Goal: Task Accomplishment & Management: Complete application form

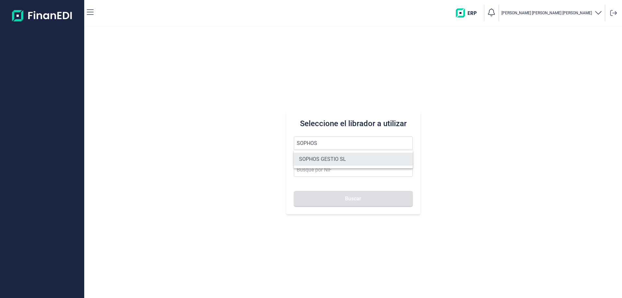
click at [314, 160] on li "SOPHOS GESTIO SL" at bounding box center [353, 159] width 119 height 13
type input "SOPHOS GESTIO SL"
type input "B60148996"
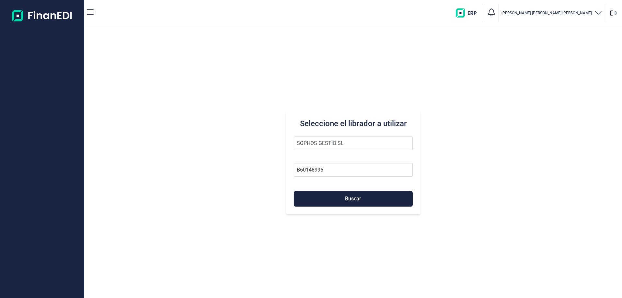
drag, startPoint x: 349, startPoint y: 151, endPoint x: 310, endPoint y: 158, distance: 39.5
click at [310, 158] on form "SOPHOS GESTIO SL B60148996 Buscar" at bounding box center [353, 171] width 119 height 70
drag, startPoint x: 344, startPoint y: 143, endPoint x: 210, endPoint y: 157, distance: 134.1
click at [215, 157] on div "Seleccione el librador a utilizar SOPHOS GESTIO SL B60148996 Buscar" at bounding box center [353, 162] width 538 height 271
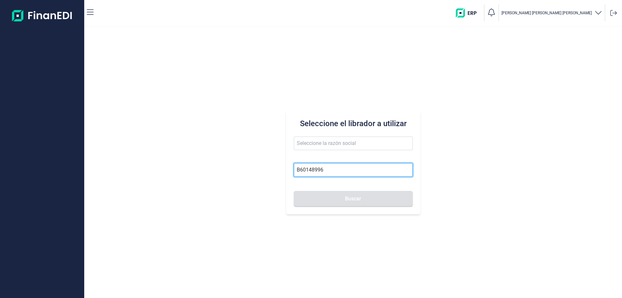
drag, startPoint x: 331, startPoint y: 172, endPoint x: 177, endPoint y: 185, distance: 154.4
click at [177, 185] on div "Seleccione el librador a utilizar B60148996 Buscar" at bounding box center [353, 162] width 538 height 271
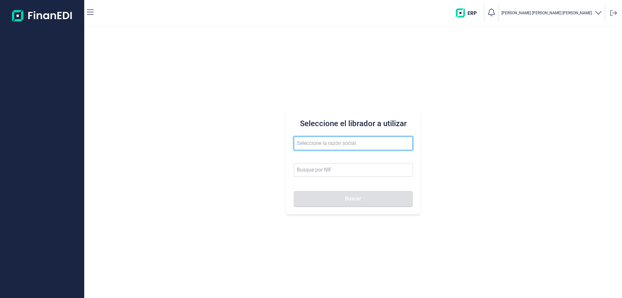
click at [392, 145] on input "text" at bounding box center [353, 143] width 119 height 14
click at [294, 191] on button "Buscar" at bounding box center [353, 199] width 119 height 16
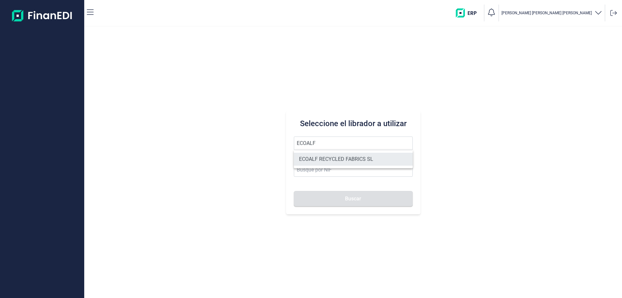
click at [361, 156] on li "ECOALF RECYCLED FABRICS SL" at bounding box center [353, 159] width 119 height 13
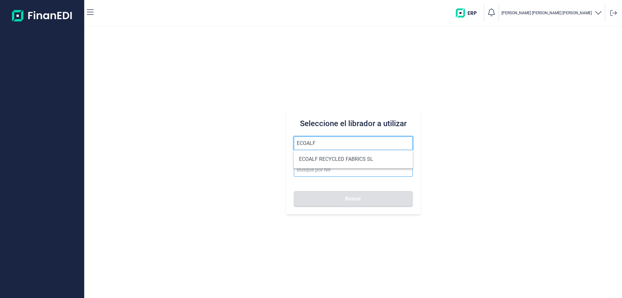
type input "ECOALF RECYCLED FABRICS SL"
type input "B85910610"
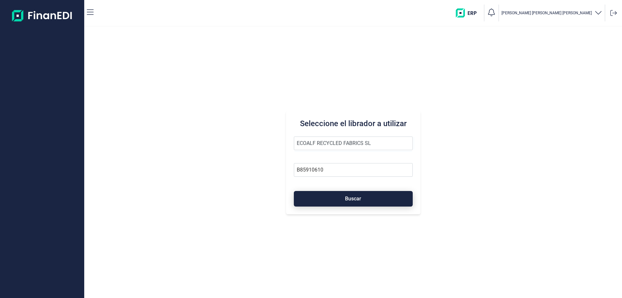
click at [347, 194] on button "Buscar" at bounding box center [353, 199] width 119 height 16
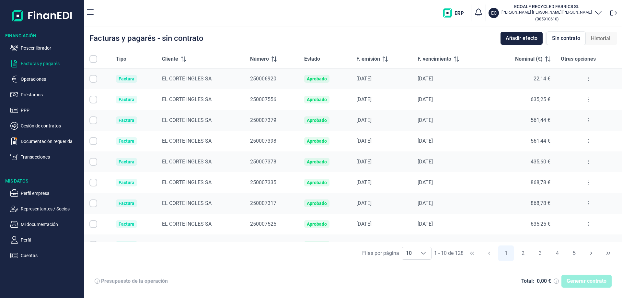
checkbox input "true"
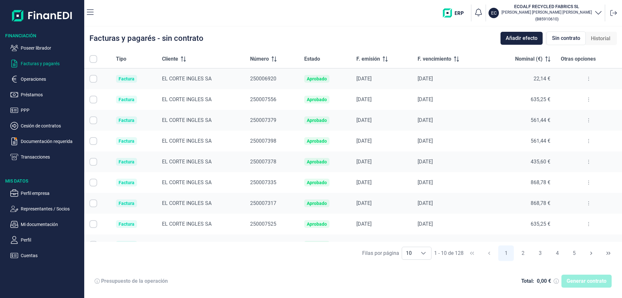
checkbox input "true"
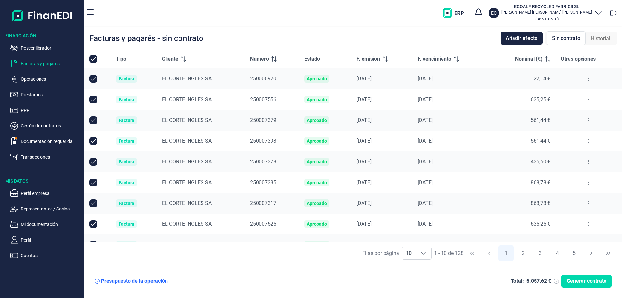
checkbox input "true"
click at [425, 254] on icon "Choose" at bounding box center [423, 252] width 5 height 5
click at [415, 237] on li "100" at bounding box center [416, 239] width 30 height 16
type input "100"
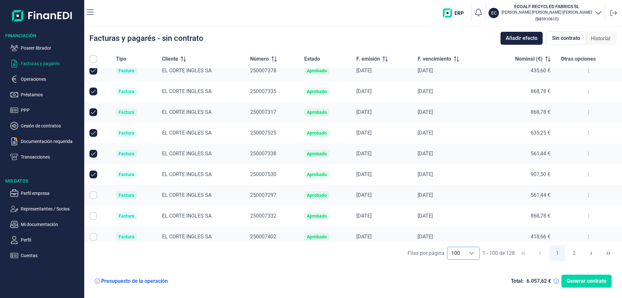
scroll to position [0, 0]
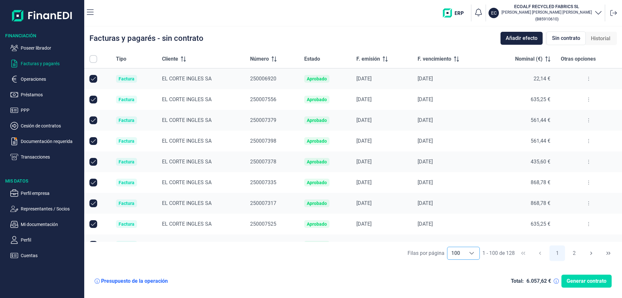
click at [93, 60] on input "All items unselected" at bounding box center [93, 59] width 8 height 8
checkbox input "false"
checkbox input "true"
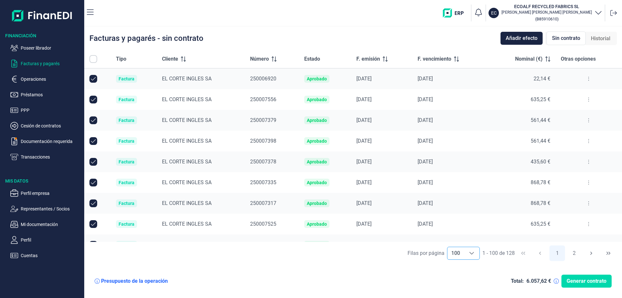
checkbox input "true"
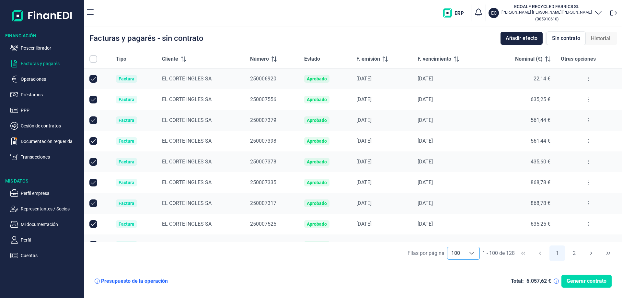
checkbox input "true"
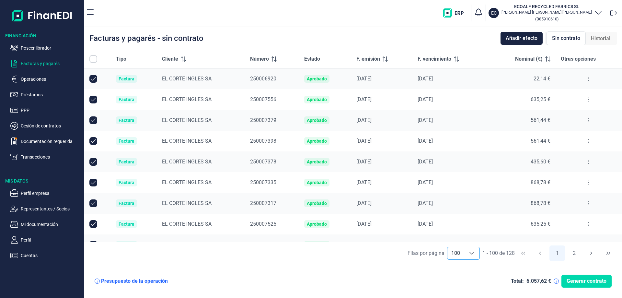
checkbox input "true"
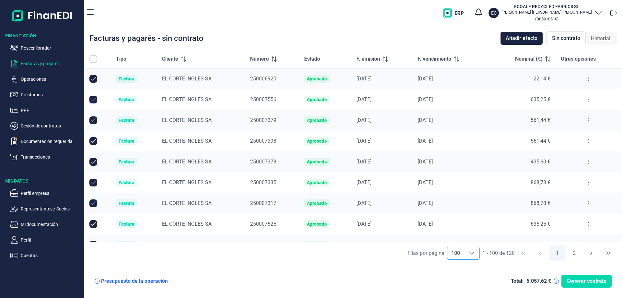
checkbox input "true"
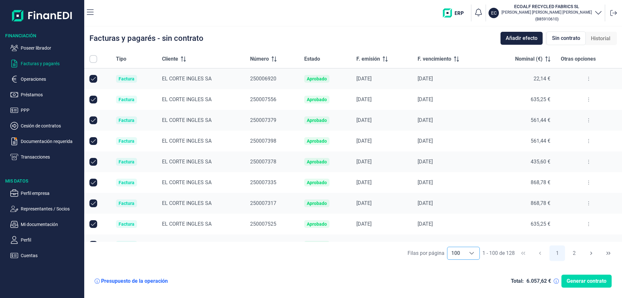
checkbox input "true"
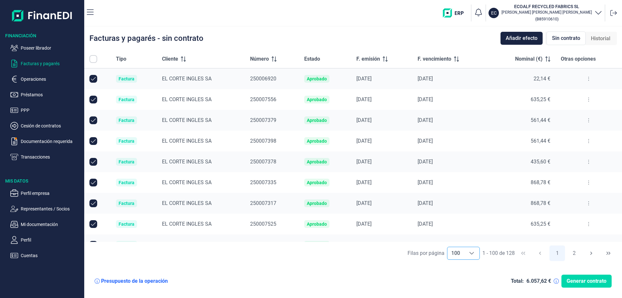
checkbox input "true"
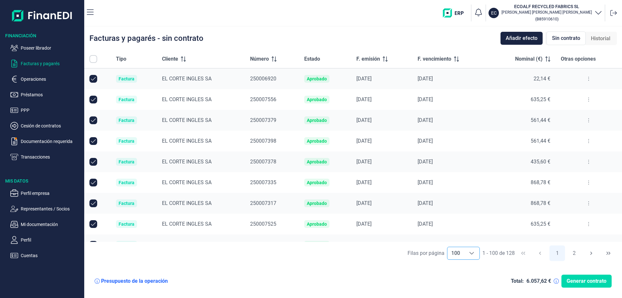
checkbox input "true"
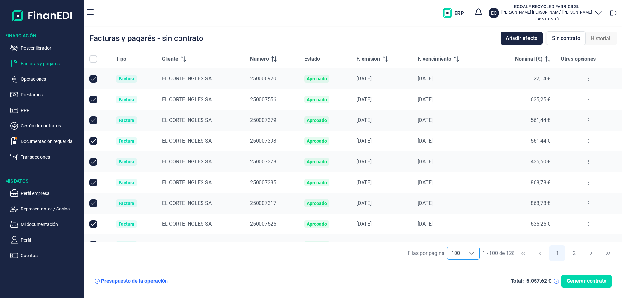
checkbox input "true"
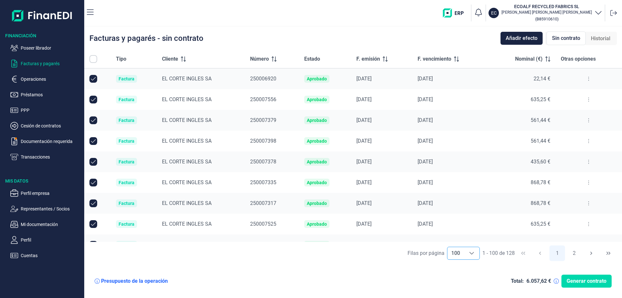
checkbox input "true"
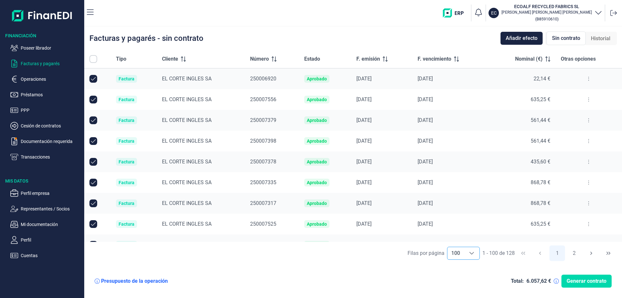
checkbox input "true"
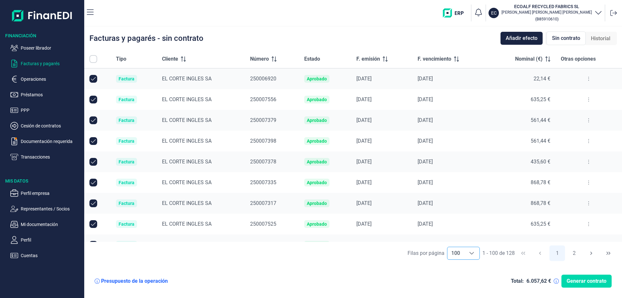
checkbox input "true"
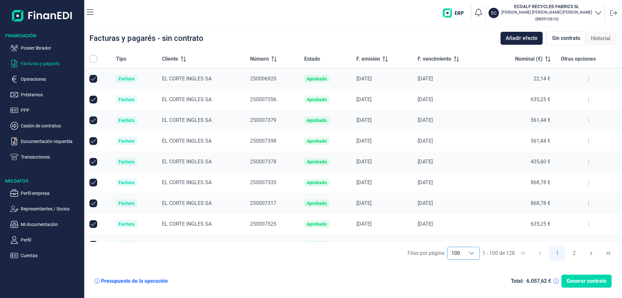
checkbox input "true"
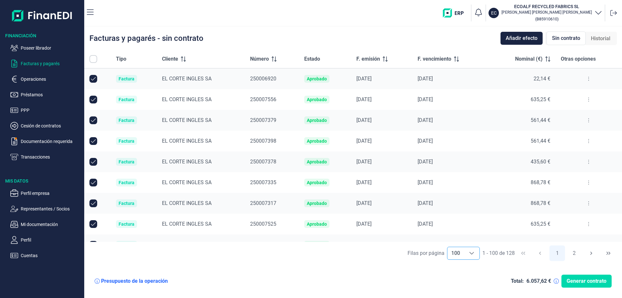
checkbox input "true"
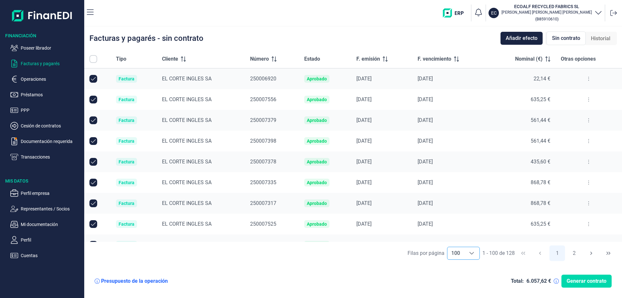
checkbox input "true"
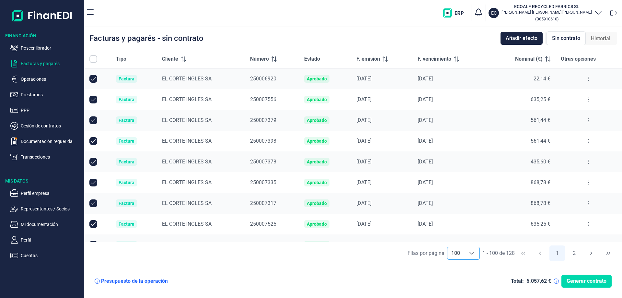
checkbox input "true"
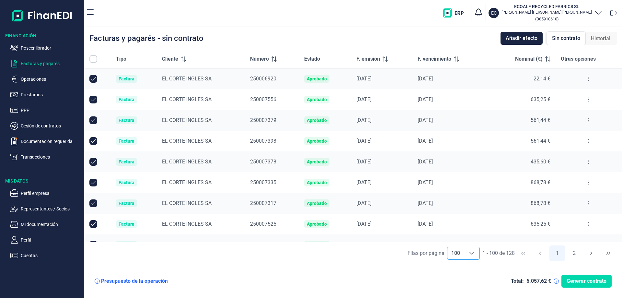
checkbox input "true"
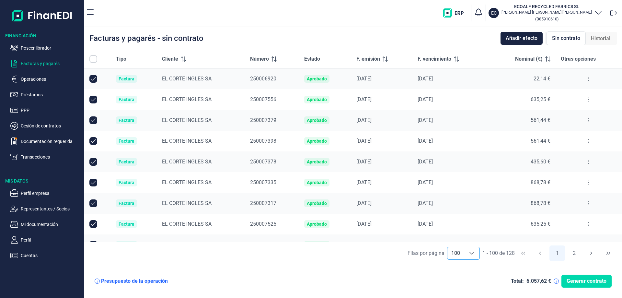
checkbox input "true"
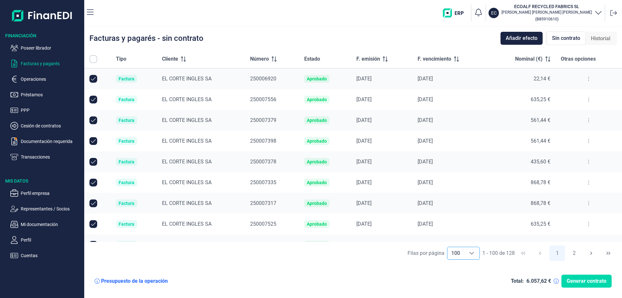
checkbox input "true"
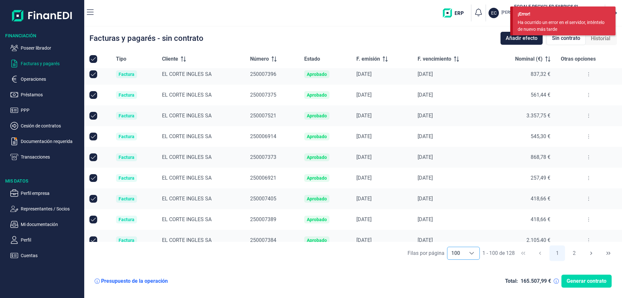
scroll to position [1899, 0]
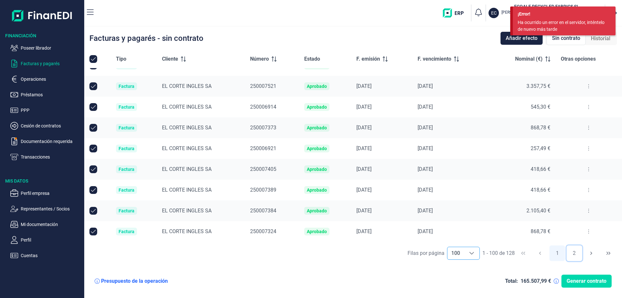
click at [575, 255] on button "2" at bounding box center [574, 253] width 16 height 16
click at [94, 59] on input "All items unselected" at bounding box center [93, 59] width 8 height 8
checkbox input "false"
checkbox input "true"
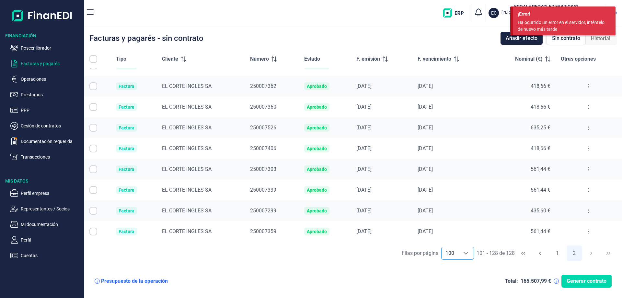
checkbox input "true"
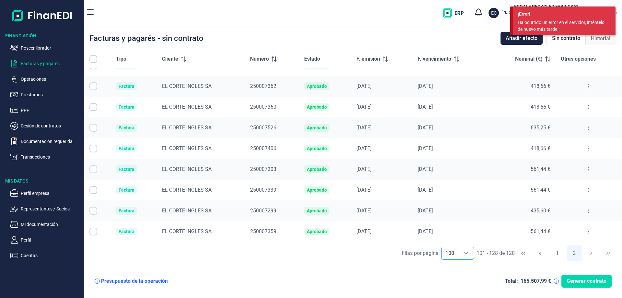
checkbox input "true"
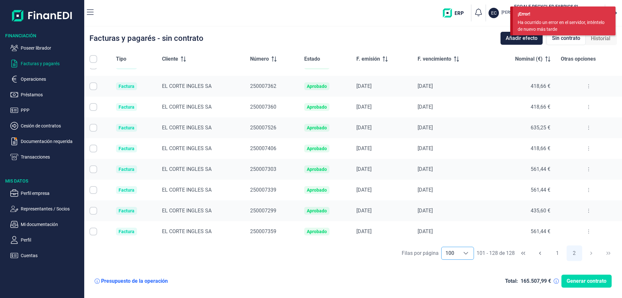
checkbox input "true"
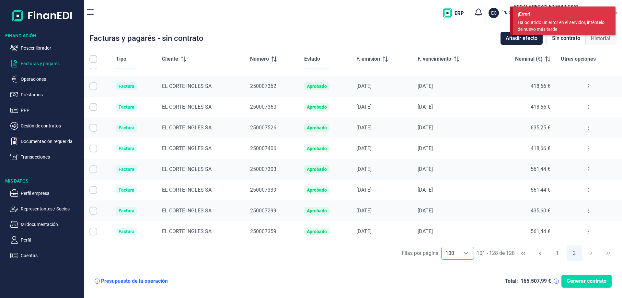
checkbox input "true"
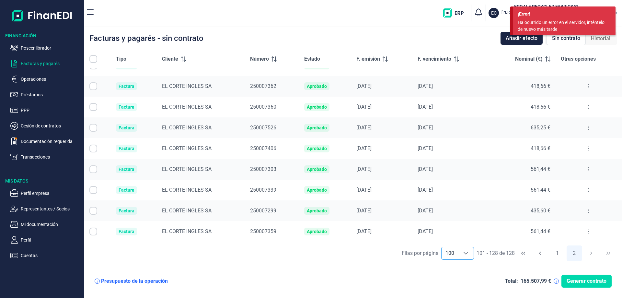
checkbox input "true"
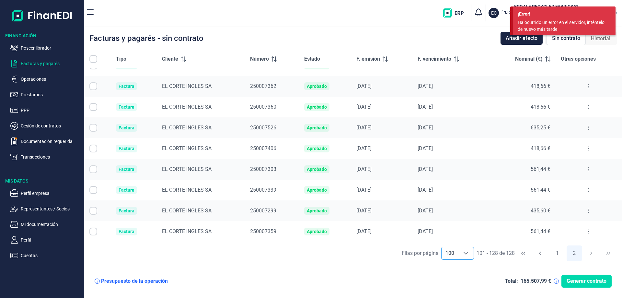
checkbox input "true"
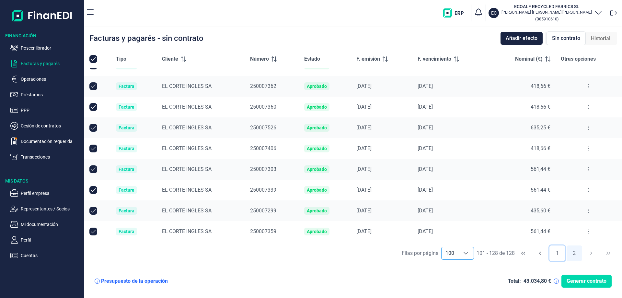
click at [555, 253] on button "1" at bounding box center [557, 253] width 16 height 16
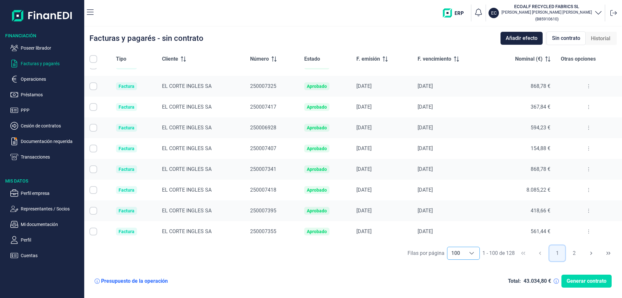
scroll to position [180, 0]
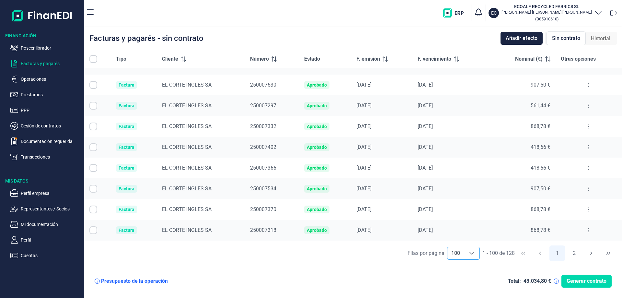
click at [96, 57] on input "All items unselected" at bounding box center [93, 59] width 8 height 8
checkbox input "false"
checkbox input "true"
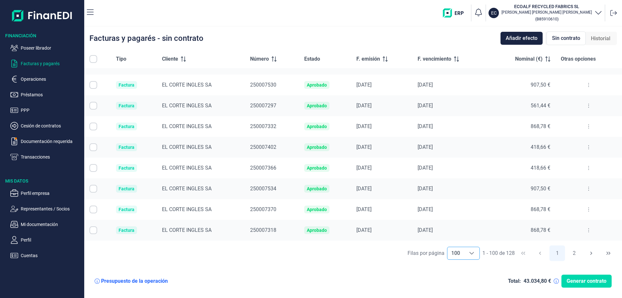
checkbox input "true"
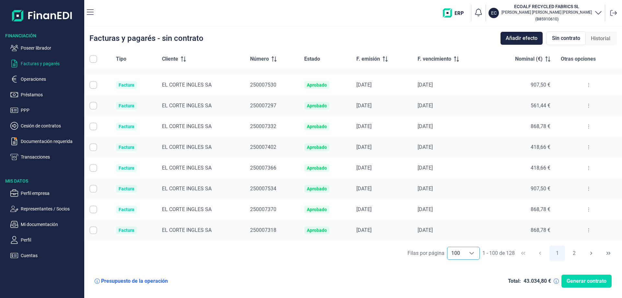
checkbox input "true"
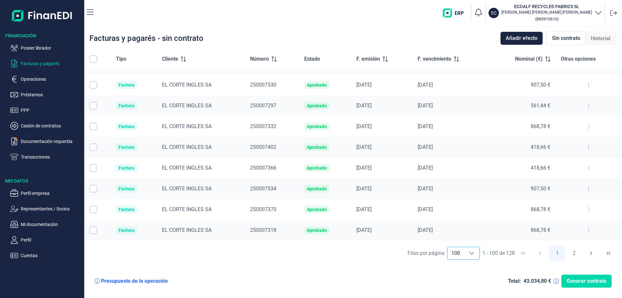
checkbox input "true"
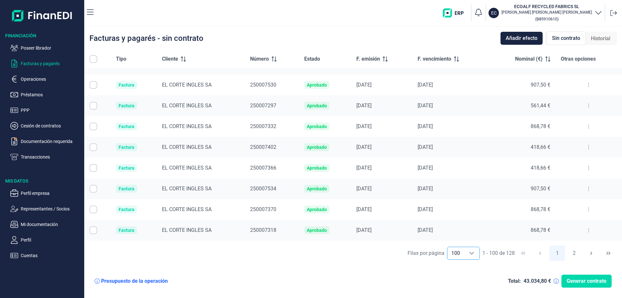
checkbox input "true"
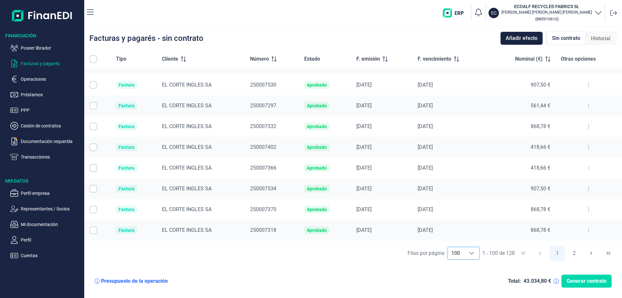
checkbox input "true"
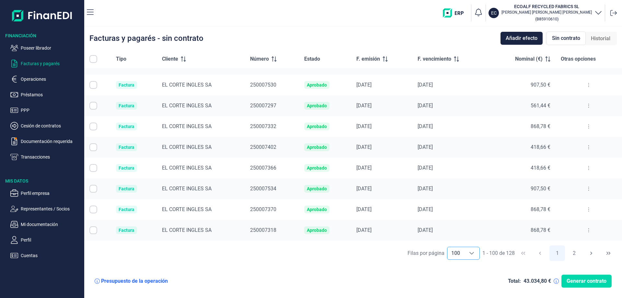
checkbox input "true"
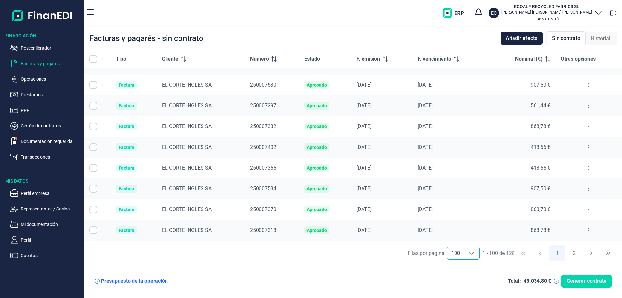
checkbox input "true"
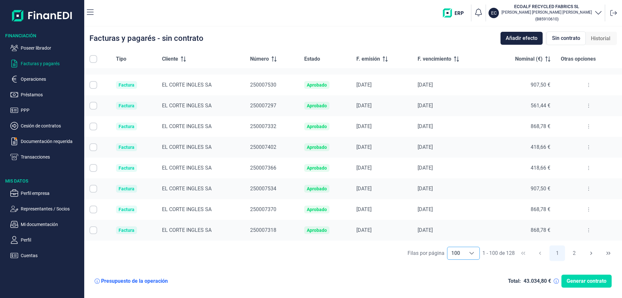
checkbox input "true"
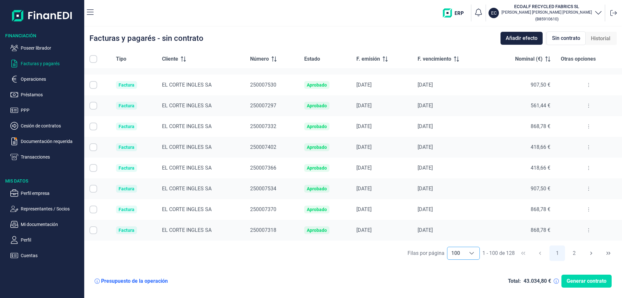
checkbox input "true"
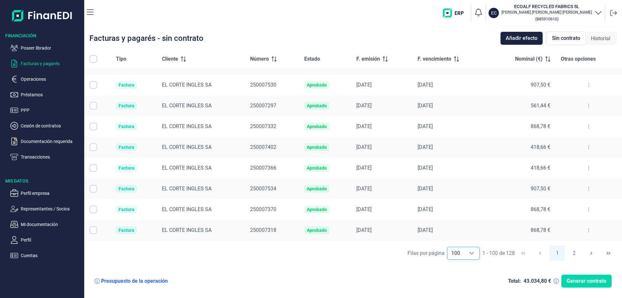
checkbox input "true"
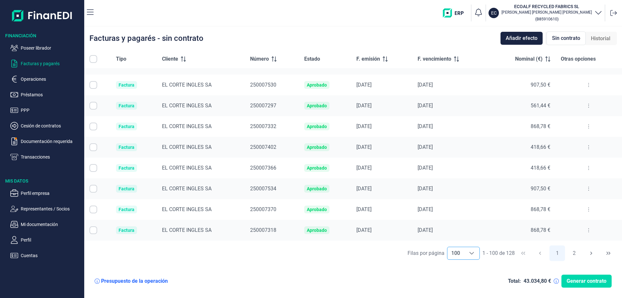
checkbox input "true"
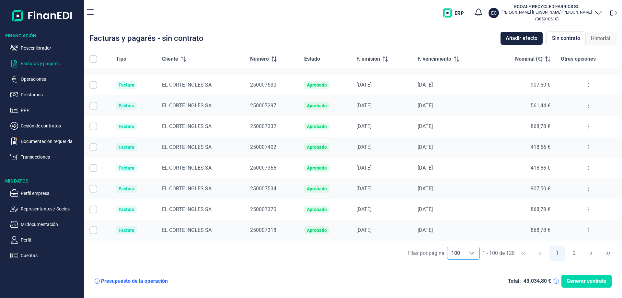
checkbox input "true"
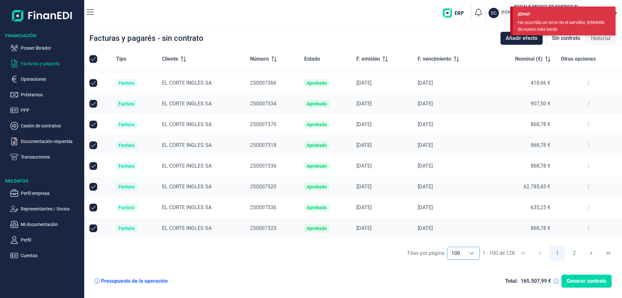
scroll to position [342, 0]
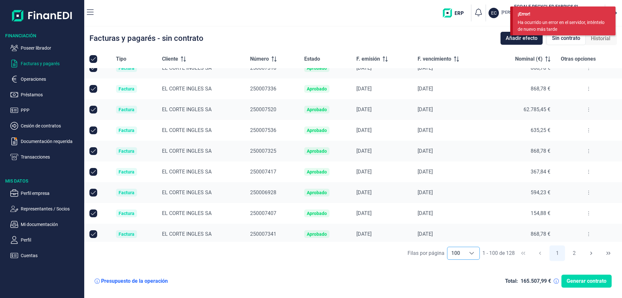
click at [472, 249] on div "Choose" at bounding box center [472, 253] width 16 height 12
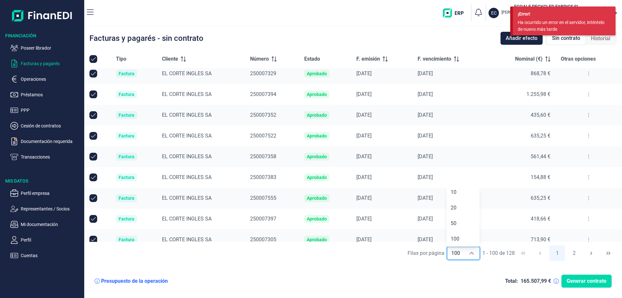
scroll to position [1217, 0]
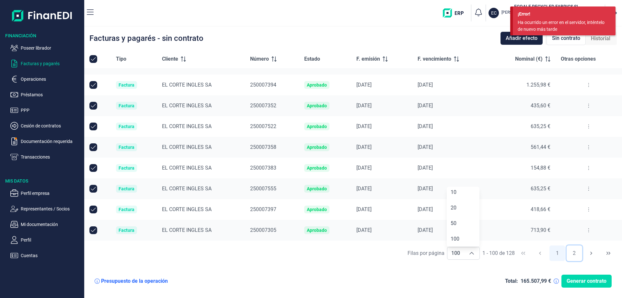
click at [576, 256] on button "2" at bounding box center [574, 253] width 16 height 16
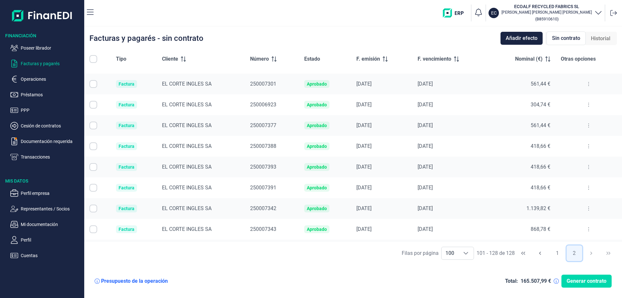
scroll to position [0, 0]
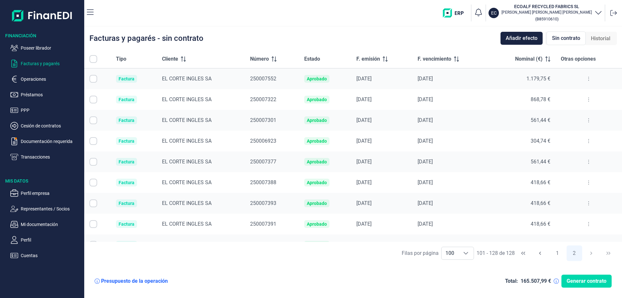
click at [97, 79] on input "Row Selected null" at bounding box center [93, 79] width 8 height 8
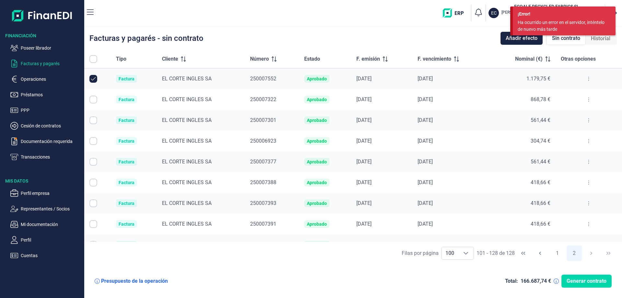
click at [92, 99] on input "Row Selected null" at bounding box center [93, 100] width 8 height 8
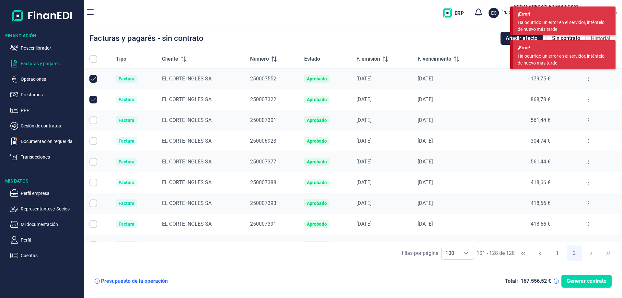
drag, startPoint x: 92, startPoint y: 121, endPoint x: 94, endPoint y: 132, distance: 10.5
click at [93, 122] on input "Row Selected null" at bounding box center [93, 120] width 8 height 8
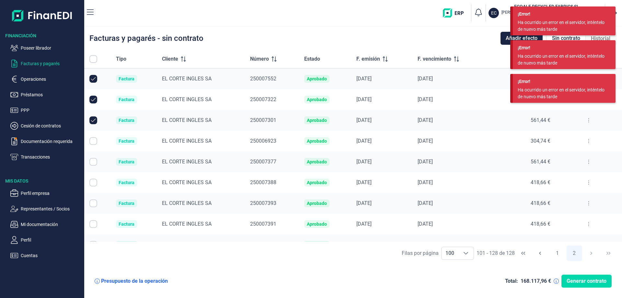
drag, startPoint x: 93, startPoint y: 139, endPoint x: 91, endPoint y: 148, distance: 8.8
click at [93, 140] on input "Row Selected null" at bounding box center [93, 141] width 8 height 8
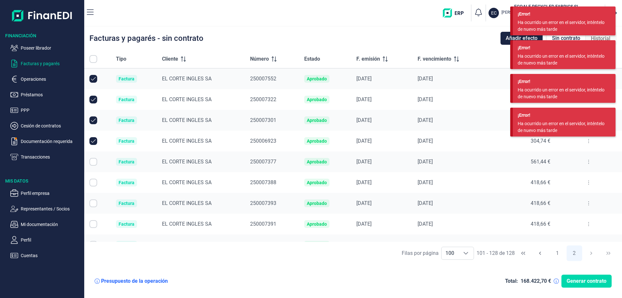
click at [95, 161] on input "Row Selected null" at bounding box center [93, 162] width 8 height 8
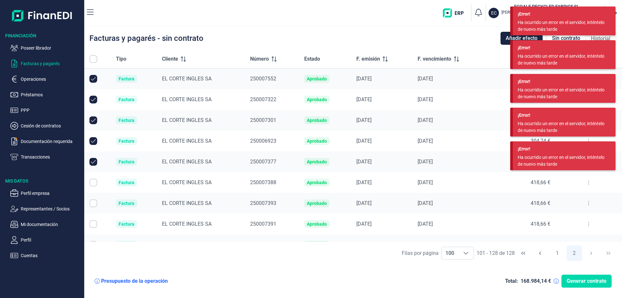
click at [95, 186] on input "Row Selected null" at bounding box center [93, 182] width 8 height 8
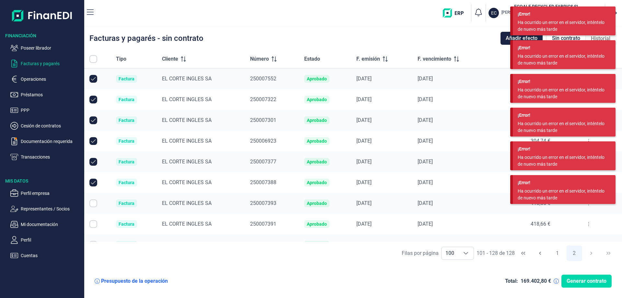
click at [92, 203] on input "Row Selected null" at bounding box center [93, 203] width 8 height 8
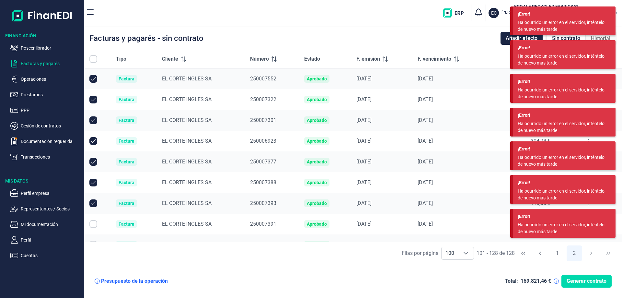
click at [94, 228] on td at bounding box center [97, 223] width 27 height 21
click at [95, 226] on input "Row Selected null" at bounding box center [93, 224] width 8 height 8
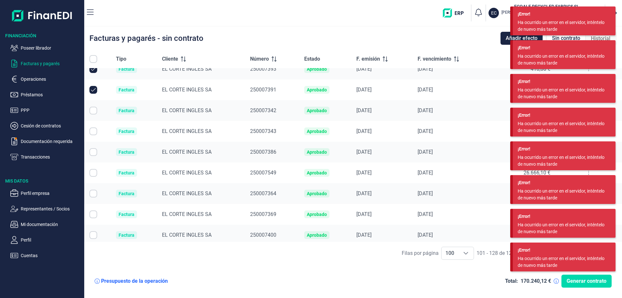
scroll to position [130, 0]
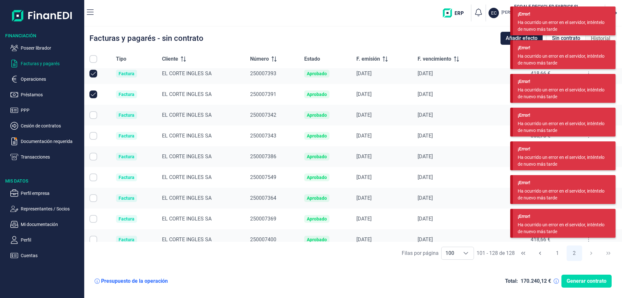
click at [93, 116] on input "Row Selected null" at bounding box center [93, 115] width 8 height 8
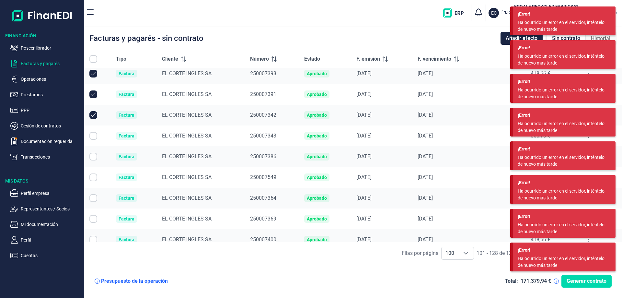
click at [93, 139] on input "Row Selected null" at bounding box center [93, 136] width 8 height 8
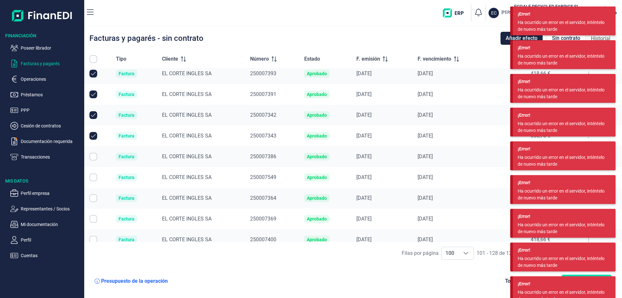
click at [91, 158] on input "Row Selected null" at bounding box center [93, 157] width 8 height 8
drag, startPoint x: 92, startPoint y: 178, endPoint x: 92, endPoint y: 184, distance: 5.2
click at [92, 179] on input "Row Selected null" at bounding box center [93, 177] width 8 height 8
click at [90, 201] on input "Row Selected null" at bounding box center [93, 198] width 8 height 8
click at [91, 218] on input "Row Selected null" at bounding box center [93, 219] width 8 height 8
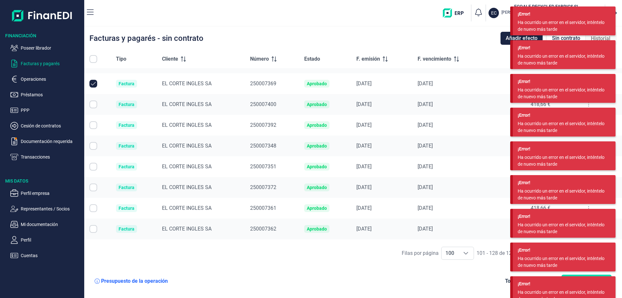
scroll to position [227, 0]
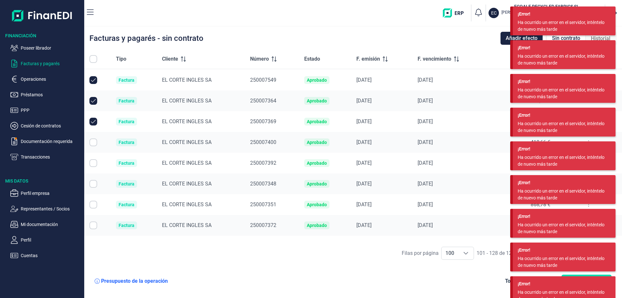
click at [92, 142] on input "Row Selected null" at bounding box center [93, 142] width 8 height 8
click at [96, 164] on input "Row Selected null" at bounding box center [93, 163] width 8 height 8
drag, startPoint x: 92, startPoint y: 182, endPoint x: 93, endPoint y: 191, distance: 9.1
click at [92, 183] on input "Row Selected null" at bounding box center [93, 184] width 8 height 8
click at [92, 200] on td at bounding box center [97, 204] width 27 height 21
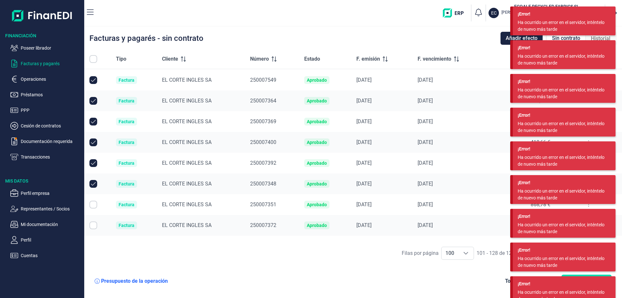
drag, startPoint x: 91, startPoint y: 225, endPoint x: 93, endPoint y: 218, distance: 7.4
click at [91, 226] on input "Row Selected null" at bounding box center [93, 225] width 8 height 8
click at [94, 206] on input "Row Selected null" at bounding box center [93, 204] width 8 height 8
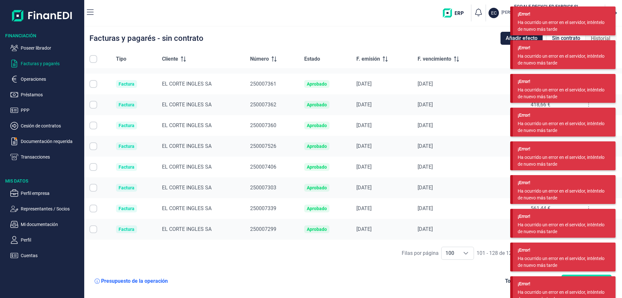
scroll to position [324, 0]
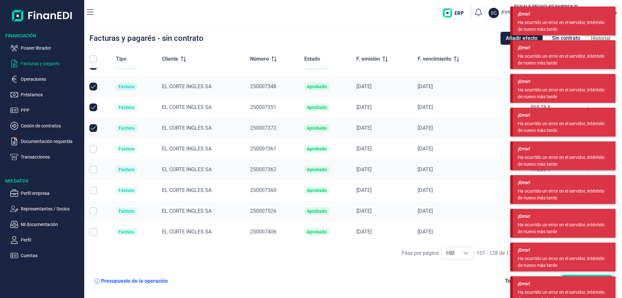
click at [95, 149] on input "Row Selected null" at bounding box center [93, 149] width 8 height 8
drag, startPoint x: 91, startPoint y: 169, endPoint x: 94, endPoint y: 176, distance: 7.8
click at [91, 169] on input "Row Selected null" at bounding box center [93, 169] width 8 height 8
drag, startPoint x: 94, startPoint y: 189, endPoint x: 94, endPoint y: 197, distance: 7.4
click at [94, 190] on input "Row Selected null" at bounding box center [93, 190] width 8 height 8
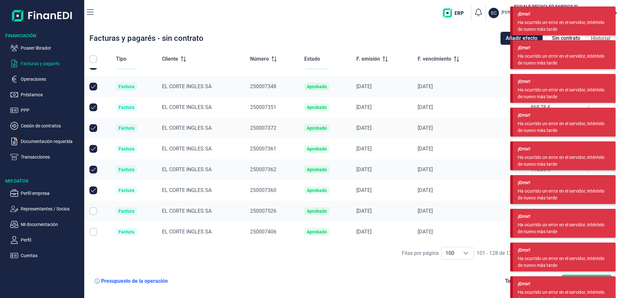
click at [91, 211] on input "Row Selected null" at bounding box center [93, 211] width 8 height 8
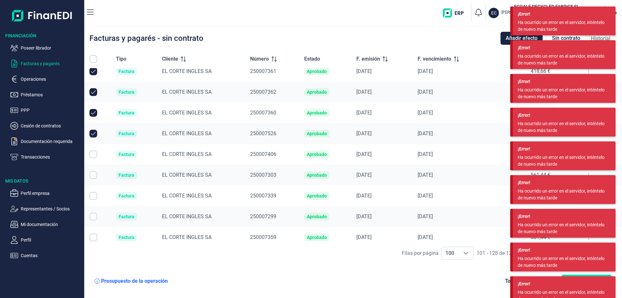
scroll to position [407, 0]
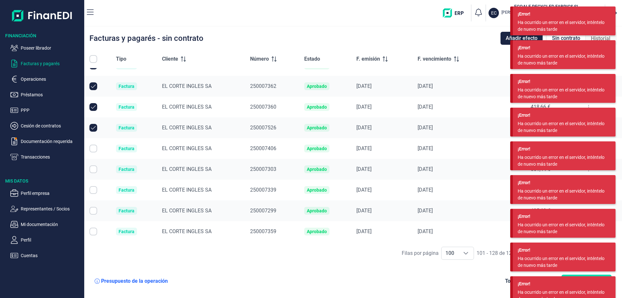
click at [92, 149] on input "Row Selected null" at bounding box center [93, 148] width 8 height 8
click at [95, 171] on input "Row Selected null" at bounding box center [93, 169] width 8 height 8
click at [91, 191] on input "Row Selected null" at bounding box center [93, 190] width 8 height 8
click at [95, 211] on input "Row Selected null" at bounding box center [93, 211] width 8 height 8
click at [93, 232] on input "Row Selected null" at bounding box center [93, 231] width 8 height 8
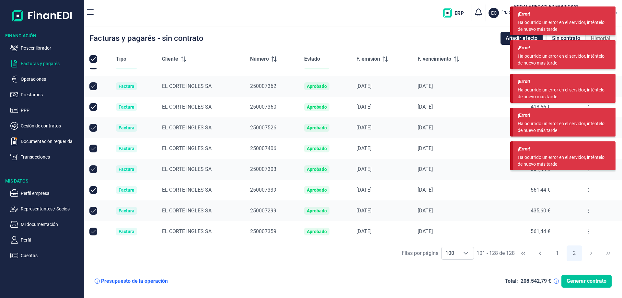
click at [585, 280] on span "Generar contrato" at bounding box center [586, 281] width 40 height 8
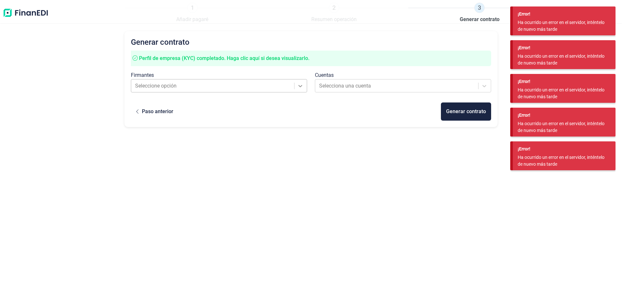
click at [298, 85] on icon at bounding box center [300, 86] width 6 height 6
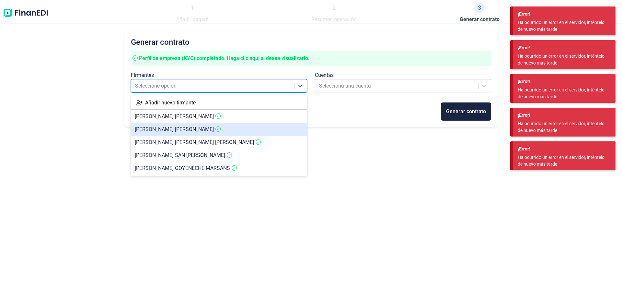
click at [211, 128] on span "MANUEL ECHEVARRIA TALAYERO" at bounding box center [174, 129] width 79 height 6
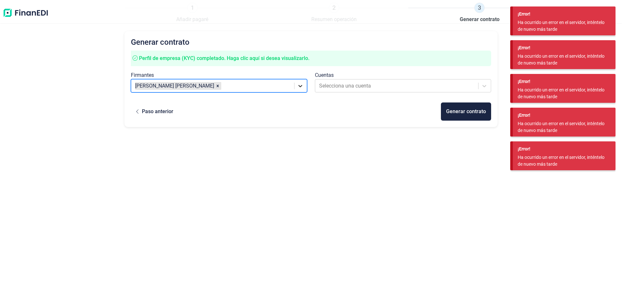
click at [304, 87] on div at bounding box center [300, 86] width 12 height 12
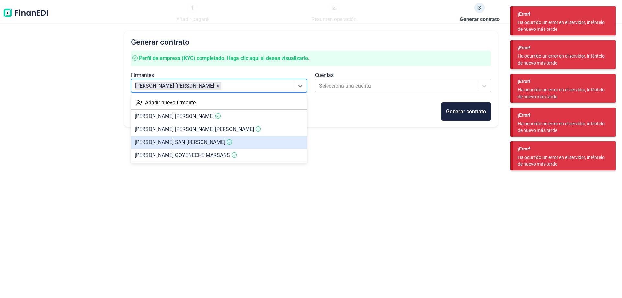
click at [250, 140] on article "DIEGO-JESÚS SAN ROMÁN LORENZO" at bounding box center [219, 142] width 176 height 13
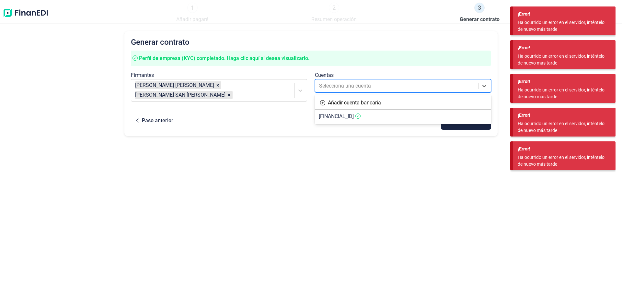
click at [358, 84] on div at bounding box center [397, 85] width 156 height 9
click at [351, 116] on span "ES3400491803532111733110" at bounding box center [336, 116] width 35 height 6
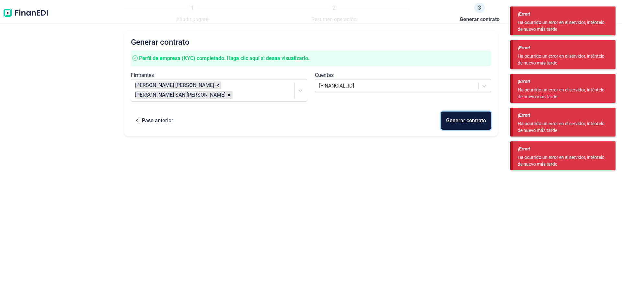
click at [466, 124] on div "Generar contrato" at bounding box center [466, 121] width 40 height 8
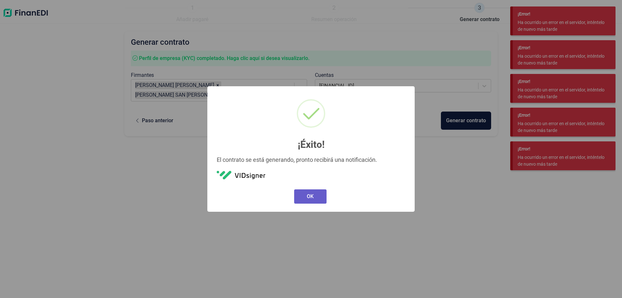
click at [308, 191] on button "OK" at bounding box center [310, 196] width 32 height 14
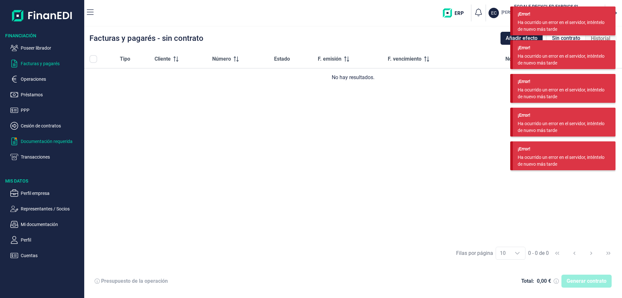
click at [38, 139] on p "Documentación requerida" at bounding box center [51, 141] width 61 height 8
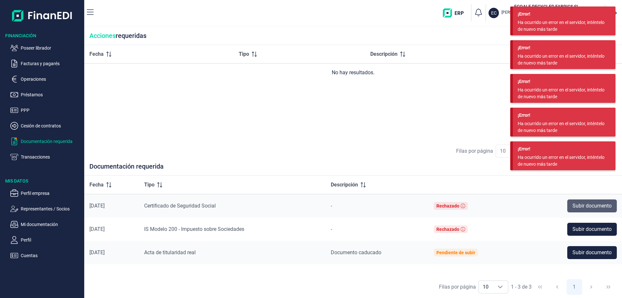
click at [586, 207] on span "Subir documento" at bounding box center [591, 206] width 39 height 8
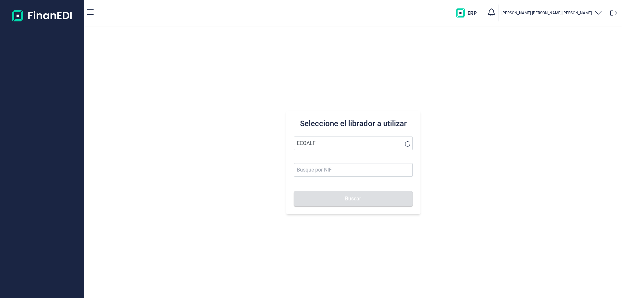
click at [294, 191] on button "Buscar" at bounding box center [353, 199] width 119 height 16
click at [311, 160] on li "ECOALF RECYCLED FABRICS SL" at bounding box center [353, 159] width 119 height 13
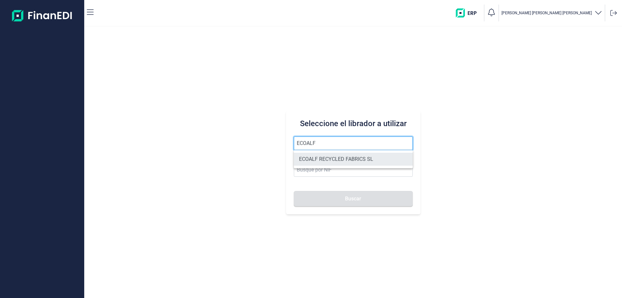
type input "ECOALF RECYCLED FABRICS SL"
type input "B85910610"
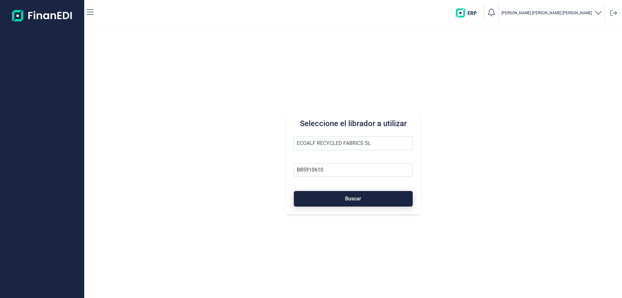
click at [355, 195] on button "Buscar" at bounding box center [353, 199] width 119 height 16
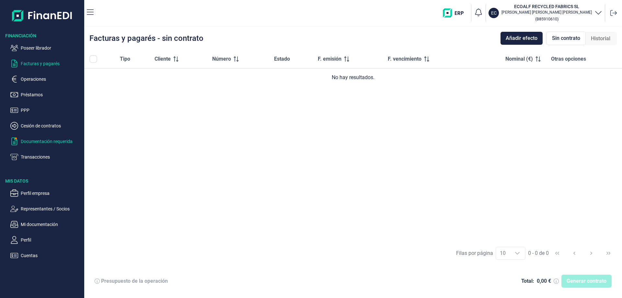
click at [38, 141] on p "Documentación requerida" at bounding box center [51, 141] width 61 height 8
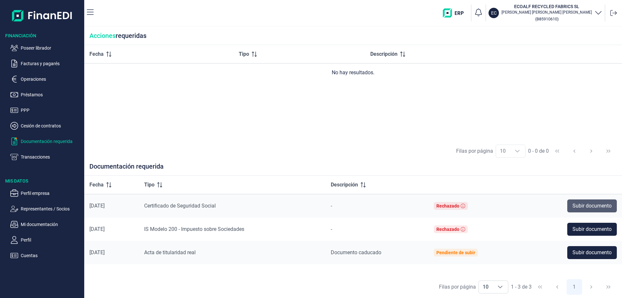
click at [592, 207] on span "Subir documento" at bounding box center [591, 206] width 39 height 8
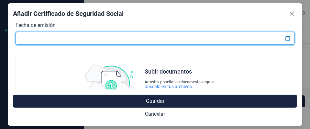
click at [266, 38] on input "text" at bounding box center [155, 38] width 279 height 13
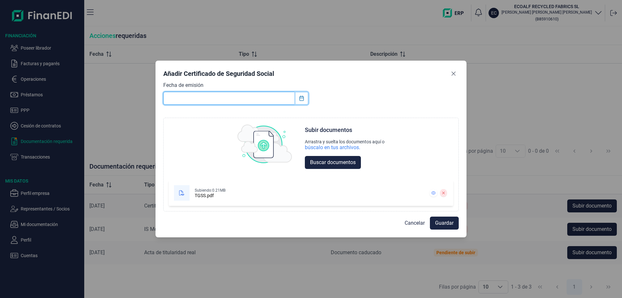
click at [301, 100] on icon "Choose Date" at bounding box center [301, 98] width 5 height 5
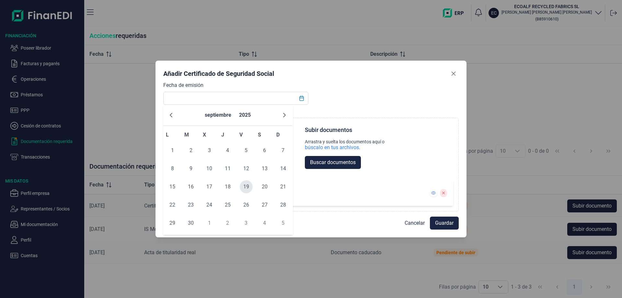
click at [247, 188] on span "19" at bounding box center [246, 186] width 13 height 13
type input "[DATE]"
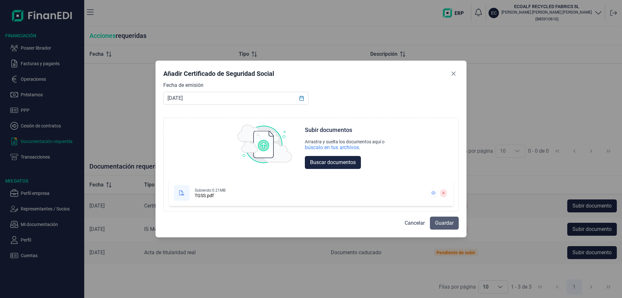
click at [440, 220] on span "Guardar" at bounding box center [444, 223] width 18 height 8
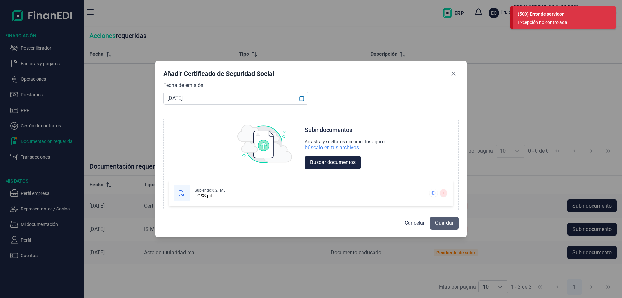
click at [442, 223] on span "Guardar" at bounding box center [444, 223] width 18 height 8
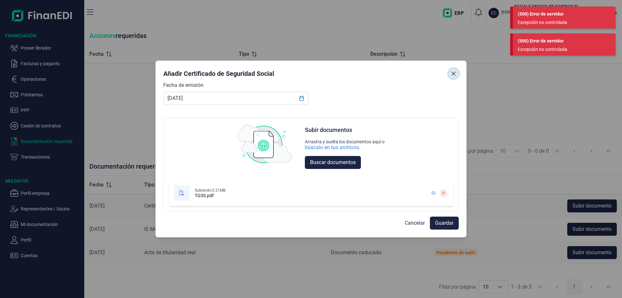
click at [455, 75] on icon "Close" at bounding box center [453, 73] width 4 height 4
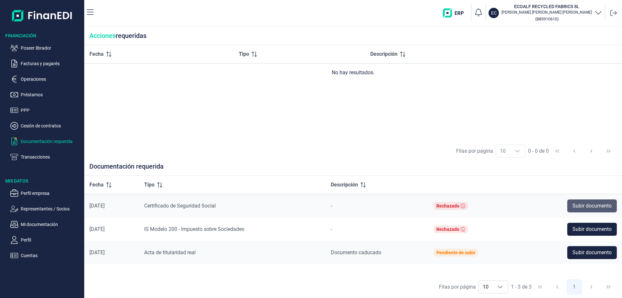
click at [577, 202] on span "Subir documento" at bounding box center [591, 206] width 39 height 8
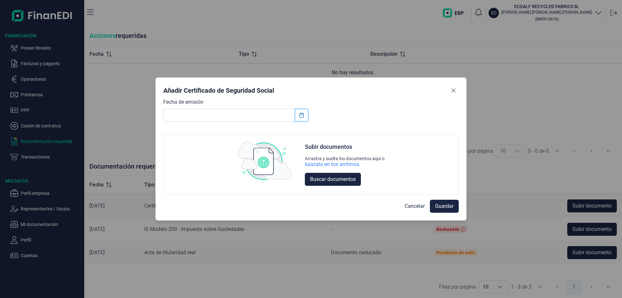
click at [299, 114] on button "Choose Date" at bounding box center [301, 115] width 12 height 12
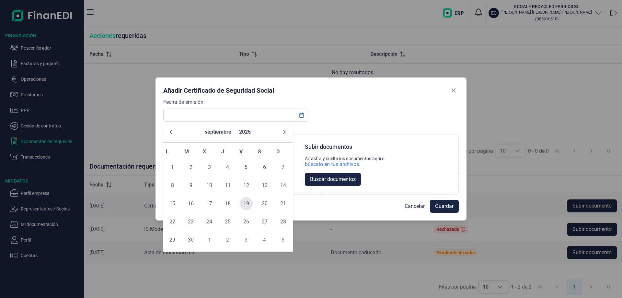
click at [247, 203] on span "19" at bounding box center [246, 203] width 13 height 13
type input "[DATE]"
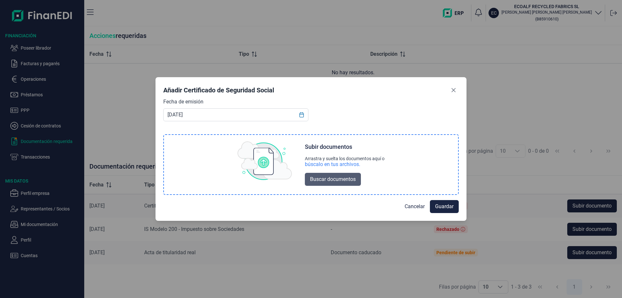
click at [334, 179] on span "Buscar documentos" at bounding box center [333, 179] width 46 height 8
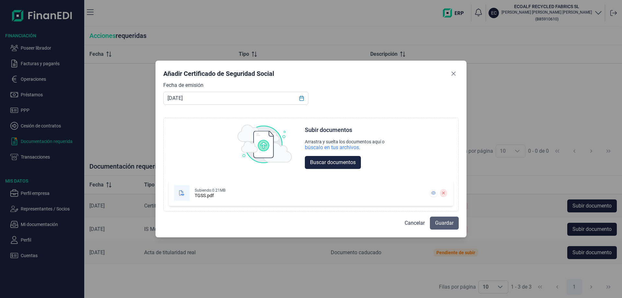
click at [446, 223] on span "Guardar" at bounding box center [444, 223] width 18 height 8
click at [445, 223] on span "Guardar" at bounding box center [444, 223] width 18 height 8
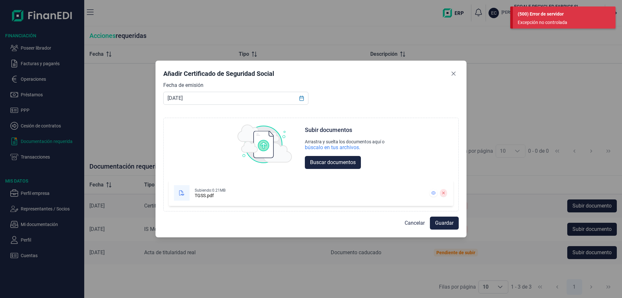
click at [537, 20] on div "Excepción no controlada" at bounding box center [561, 22] width 88 height 7
